Goal: Book appointment/travel/reservation

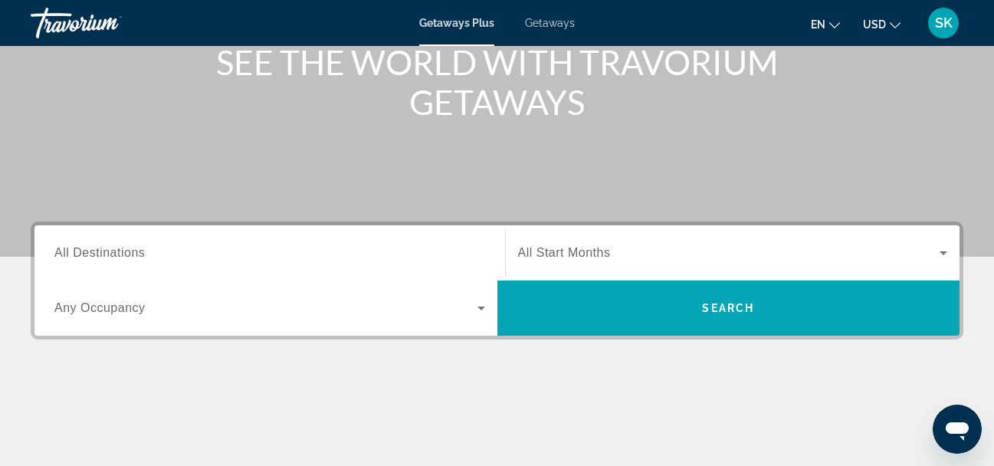
scroll to position [230, 0]
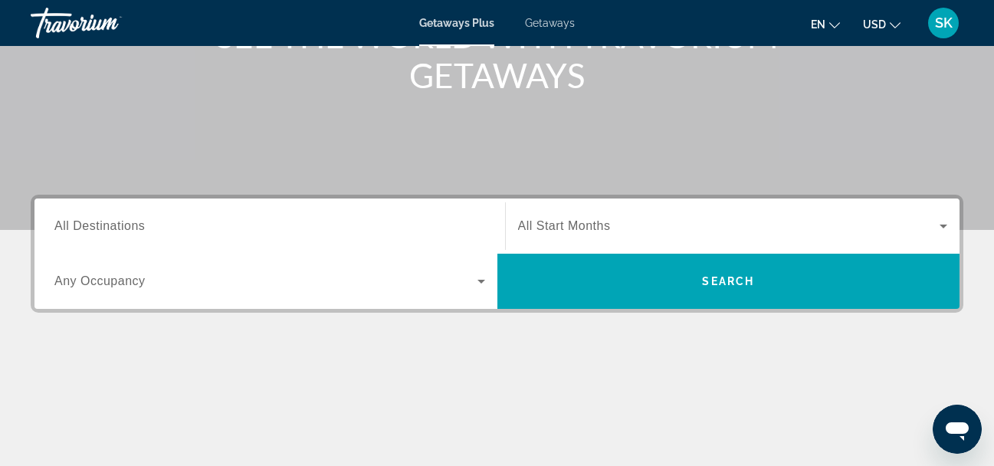
click at [475, 284] on icon "Search widget" at bounding box center [481, 281] width 18 height 18
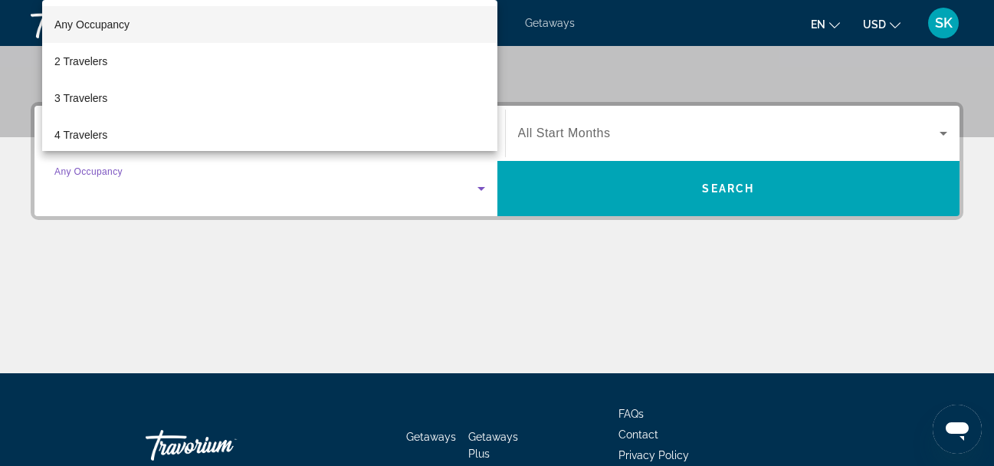
scroll to position [375, 0]
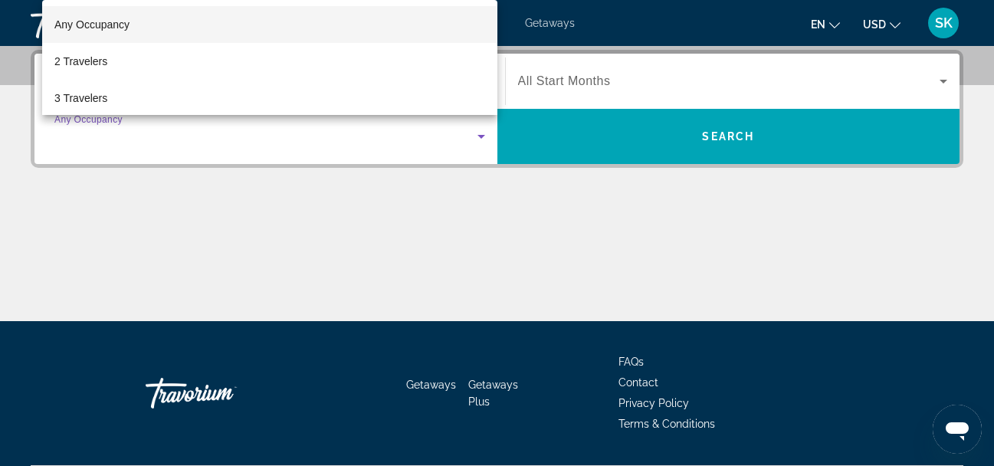
click at [8, 107] on div at bounding box center [497, 233] width 994 height 466
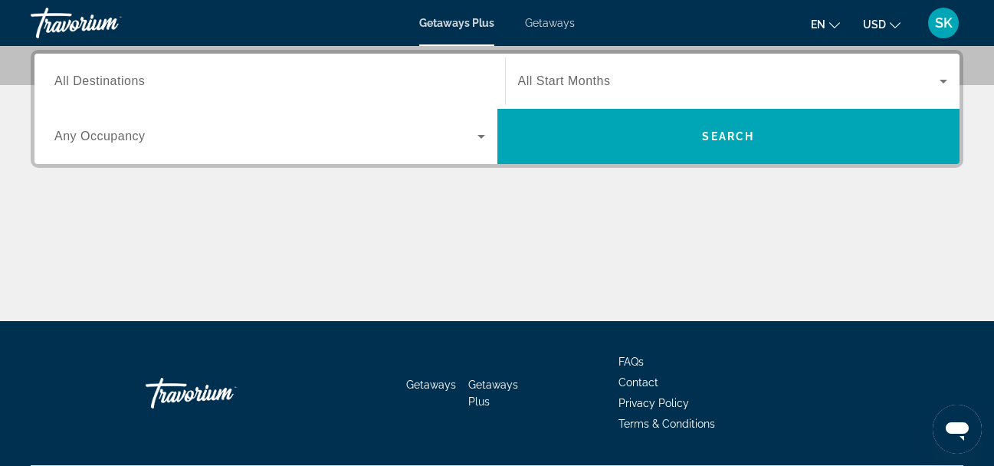
click at [111, 83] on span "All Destinations" at bounding box center [99, 80] width 90 height 13
click at [111, 83] on input "Destination All Destinations" at bounding box center [269, 82] width 431 height 18
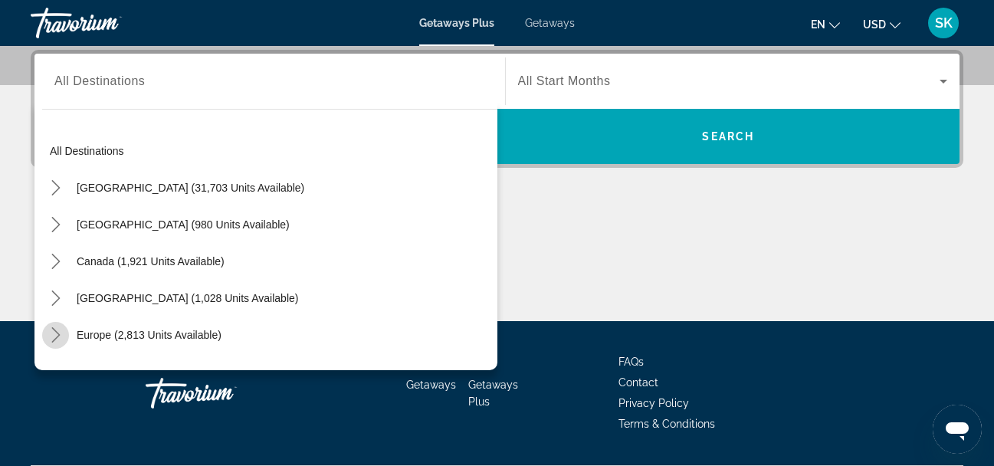
click at [64, 336] on mat-icon "Toggle Europe (2,813 units available) submenu" at bounding box center [55, 335] width 27 height 27
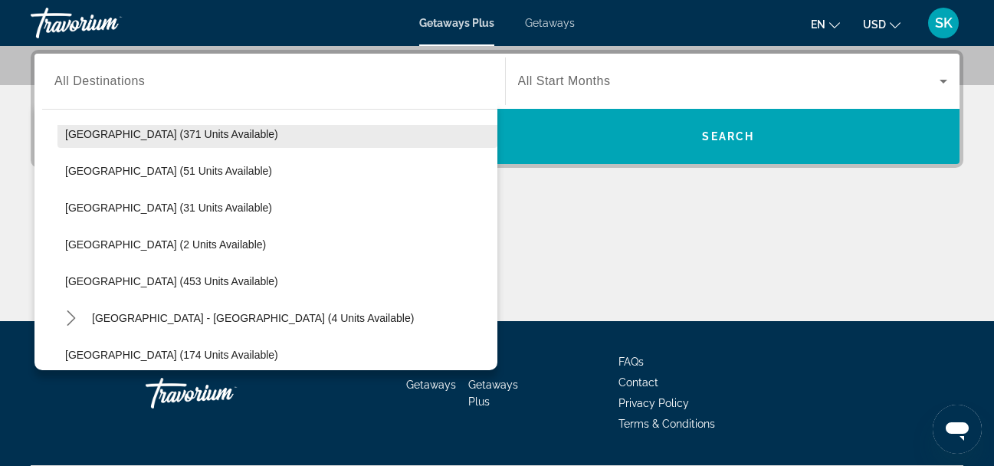
scroll to position [651, 0]
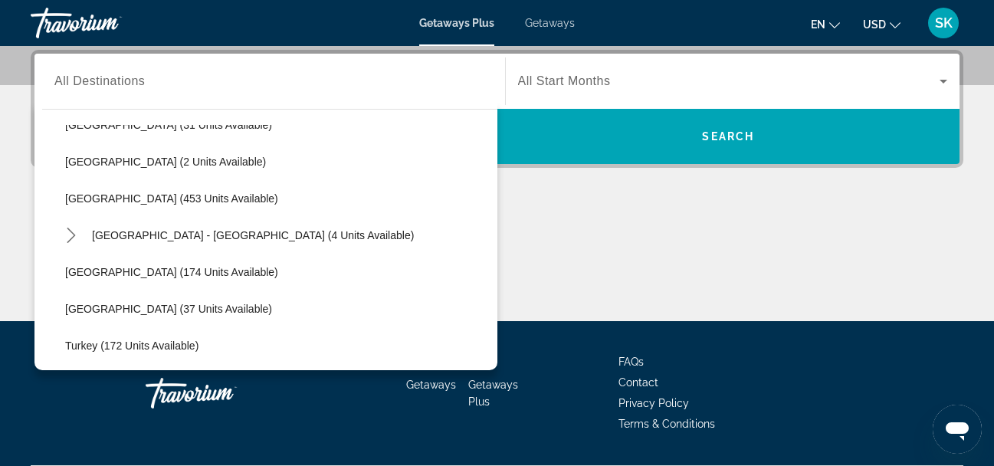
click at [196, 347] on span "Turkey (172 units available)" at bounding box center [131, 345] width 133 height 12
type input "**********"
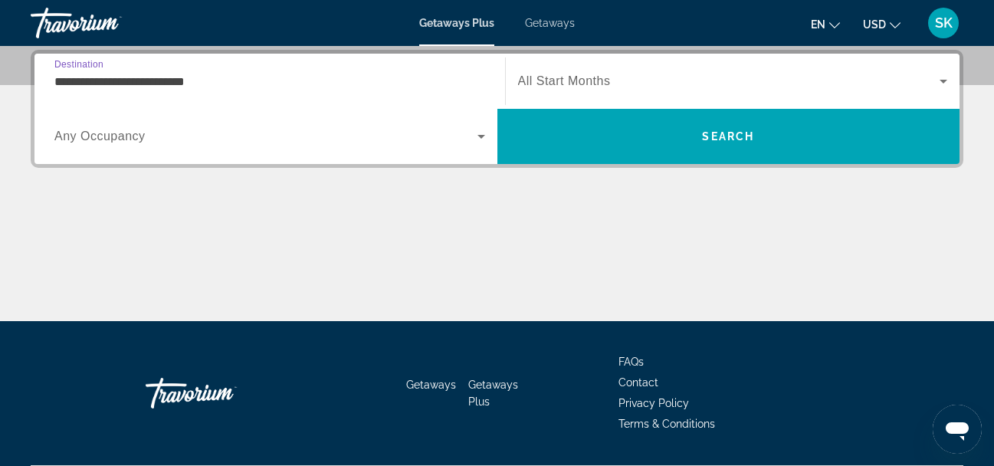
click at [562, 89] on span "Search widget" at bounding box center [729, 81] width 422 height 18
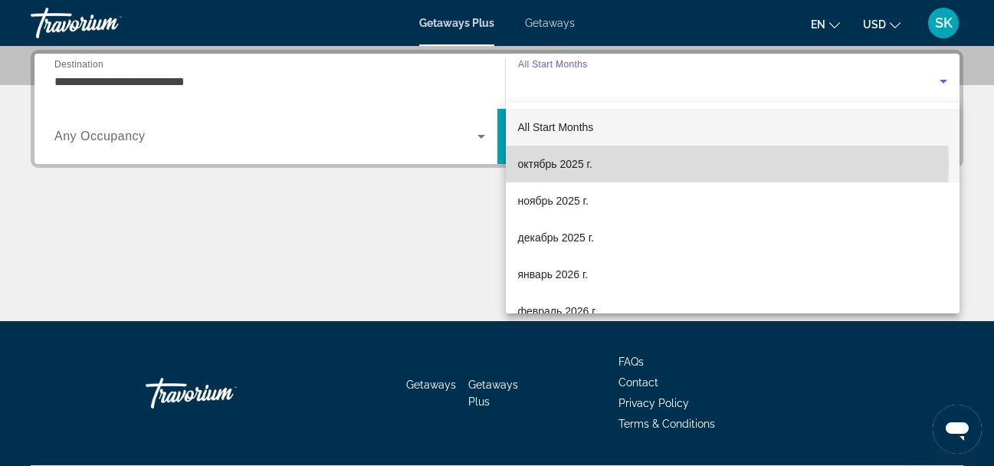
click at [555, 163] on span "октябрь 2025 г." at bounding box center [555, 164] width 74 height 18
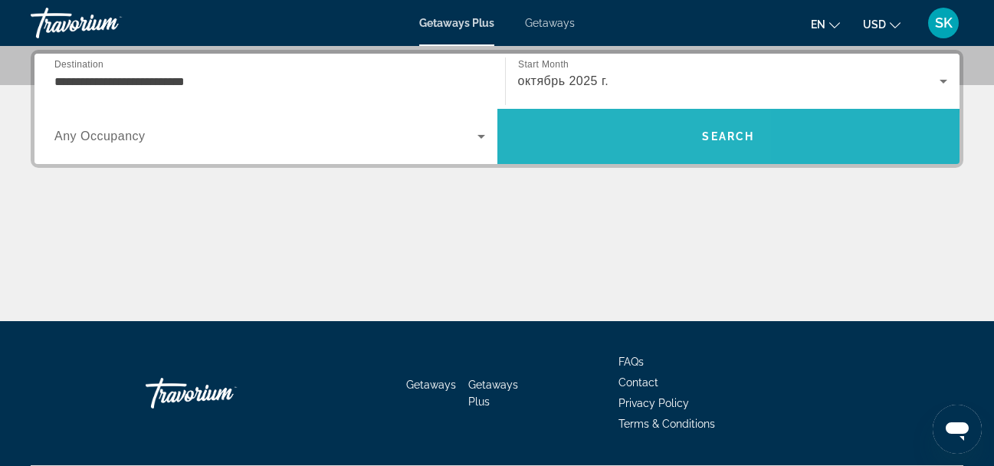
click at [573, 138] on span "Search" at bounding box center [728, 136] width 463 height 37
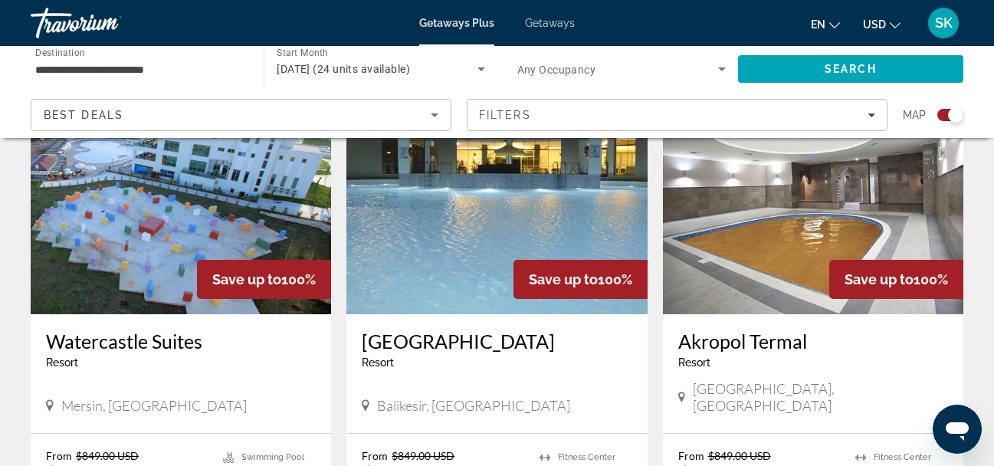
scroll to position [1103, 0]
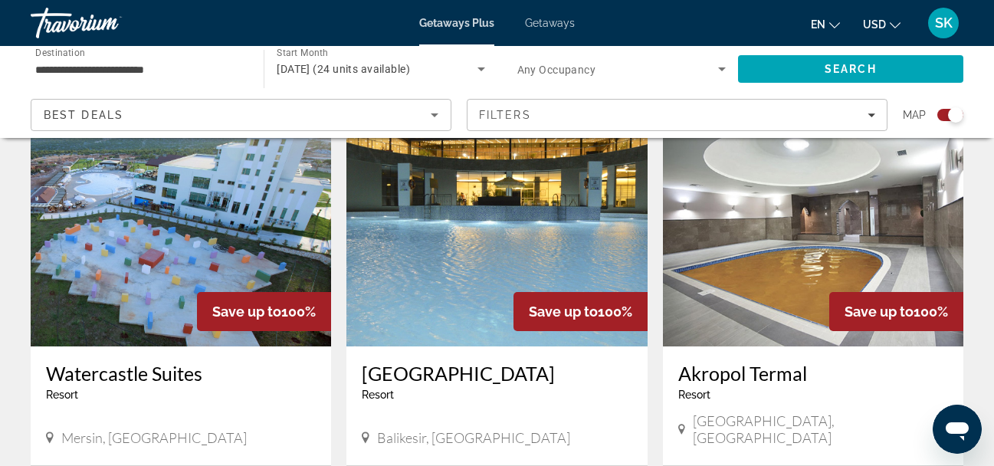
drag, startPoint x: 993, startPoint y: 300, endPoint x: 1005, endPoint y: 215, distance: 85.9
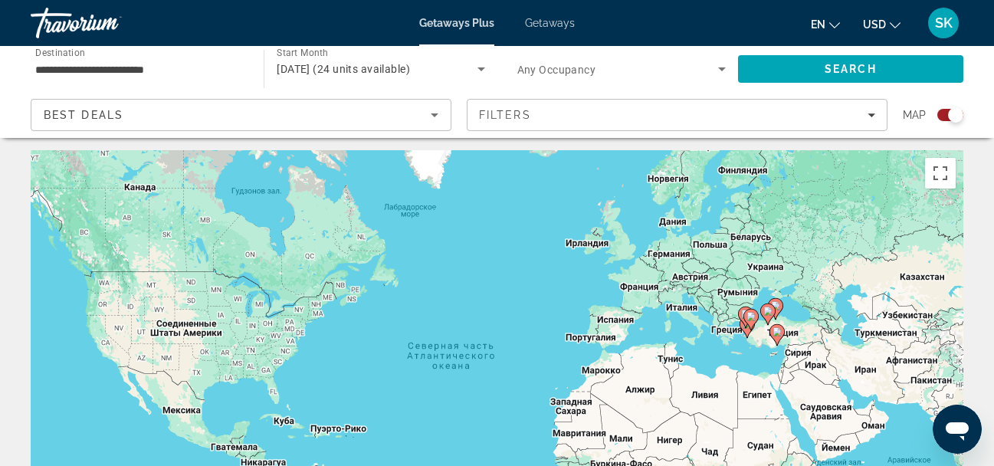
scroll to position [0, 0]
